Goal: Task Accomplishment & Management: Manage account settings

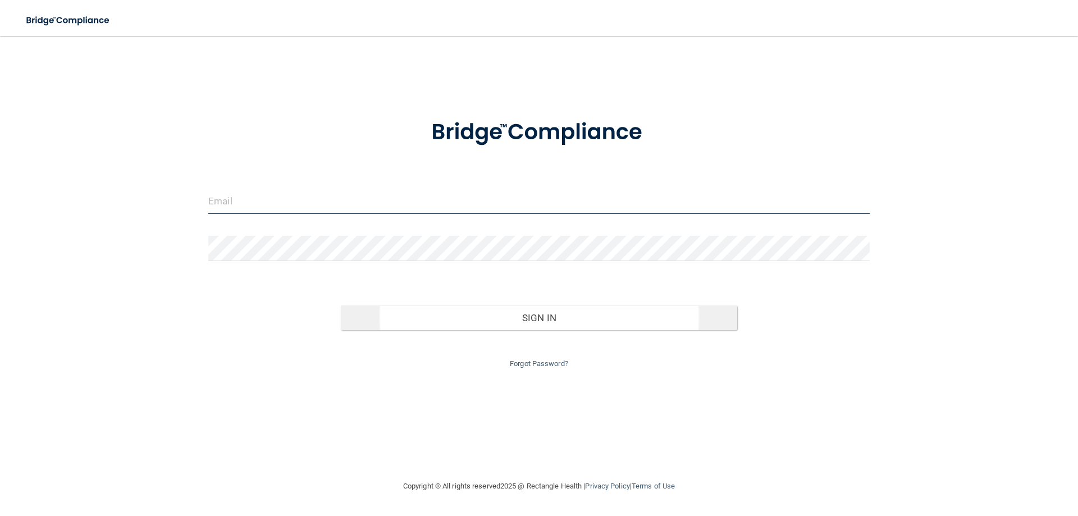
type input "[EMAIL_ADDRESS][DOMAIN_NAME]"
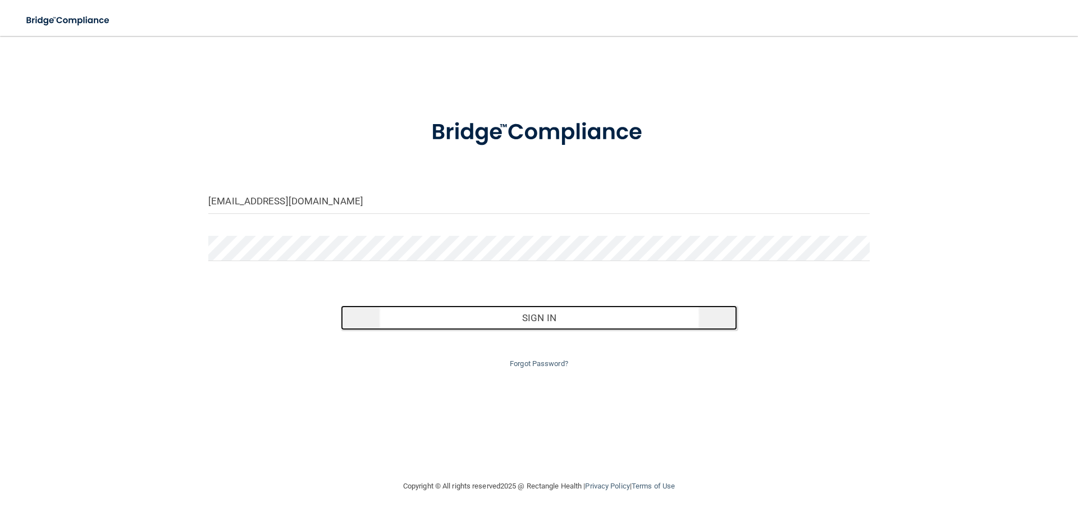
click at [419, 309] on button "Sign In" at bounding box center [539, 317] width 397 height 25
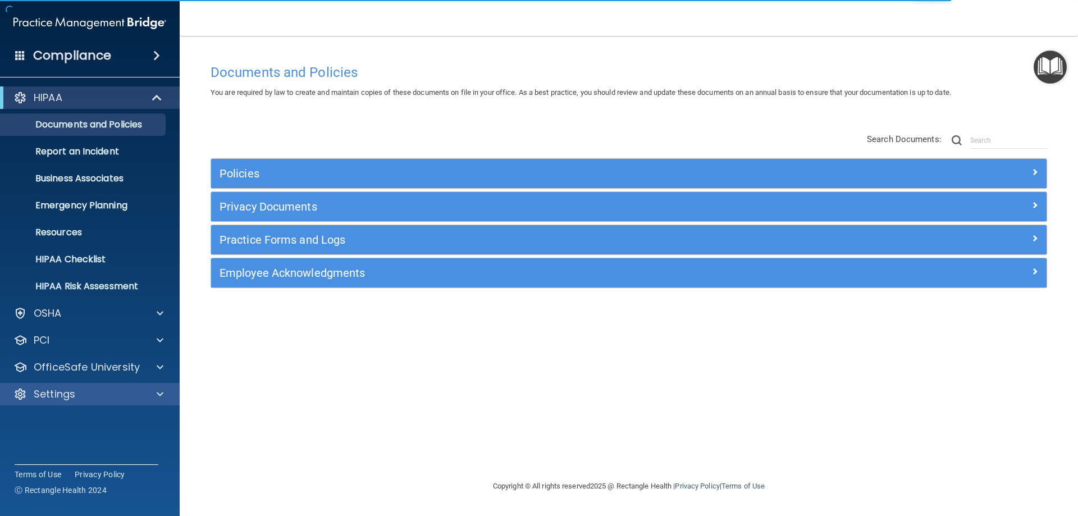
click at [122, 383] on div "Settings" at bounding box center [90, 394] width 180 height 22
click at [114, 398] on div "Settings" at bounding box center [74, 393] width 139 height 13
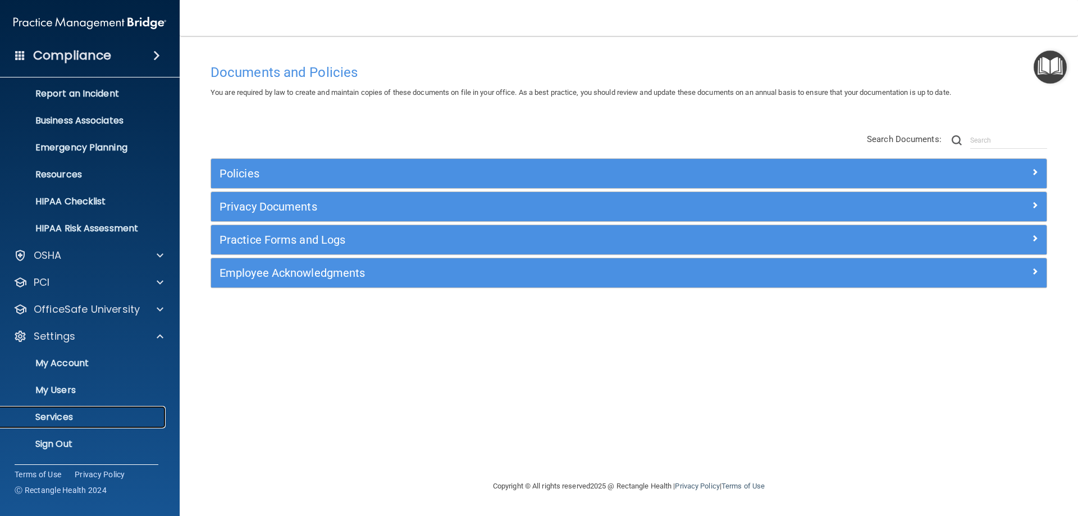
click at [66, 421] on p "Services" at bounding box center [83, 416] width 153 height 11
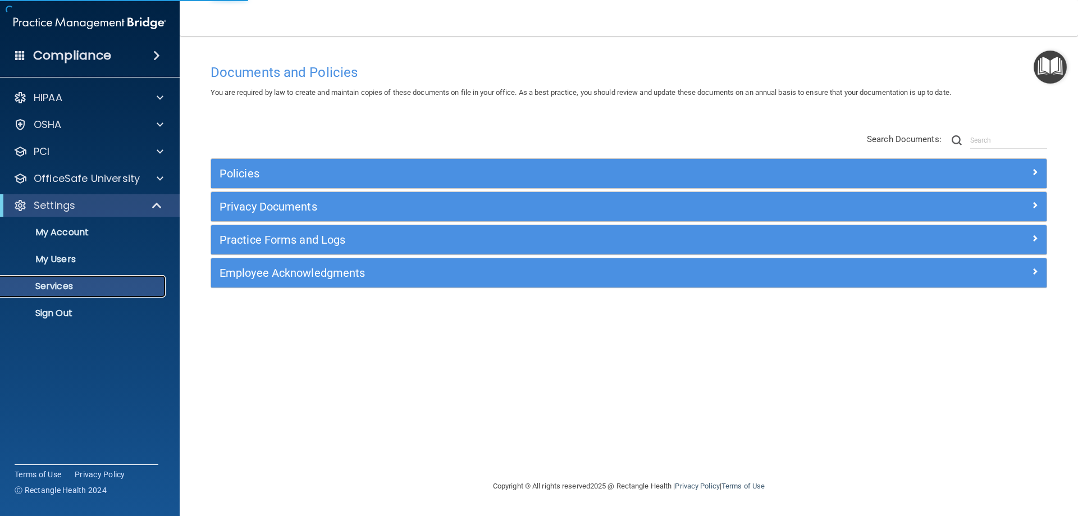
click at [63, 289] on p "Services" at bounding box center [83, 286] width 153 height 11
click at [63, 288] on p "Services" at bounding box center [83, 286] width 153 height 11
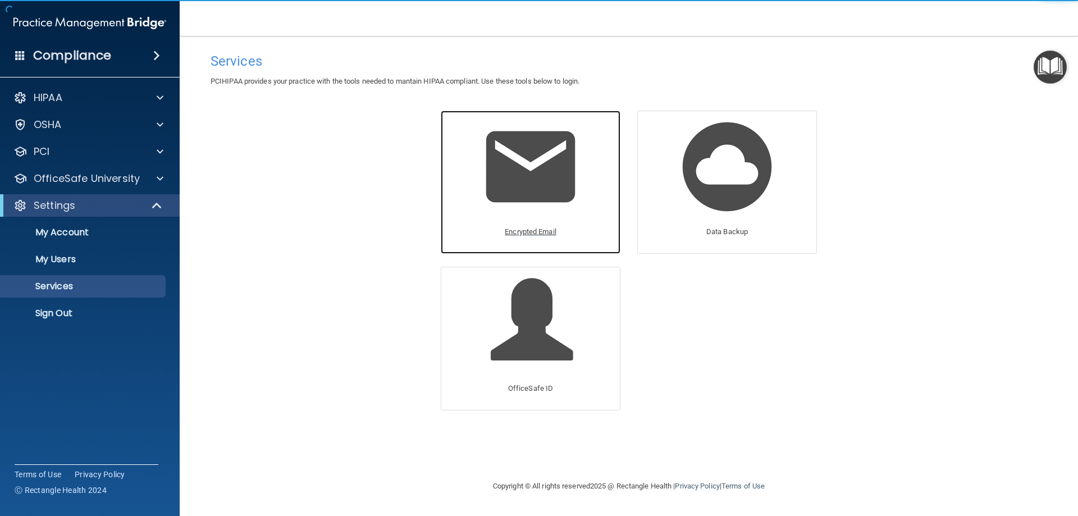
click at [540, 231] on p "Encrypted Email" at bounding box center [531, 231] width 52 height 13
